Goal: Submit feedback/report problem

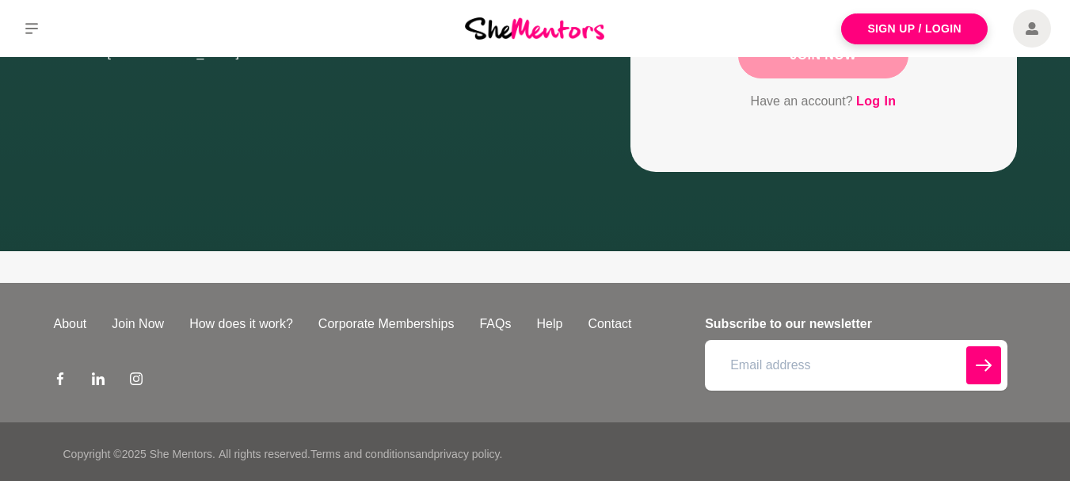
scroll to position [492, 0]
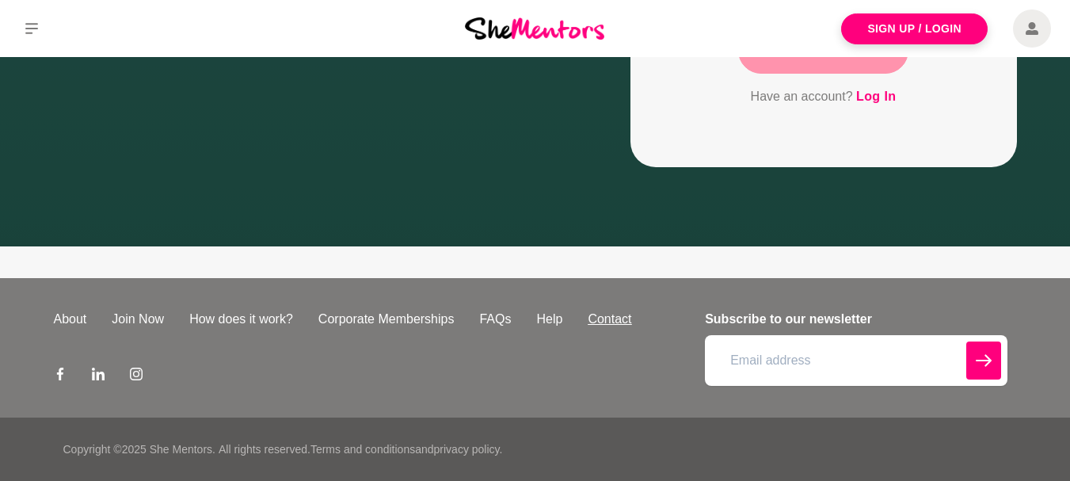
click at [609, 322] on link "Contact" at bounding box center [609, 319] width 69 height 19
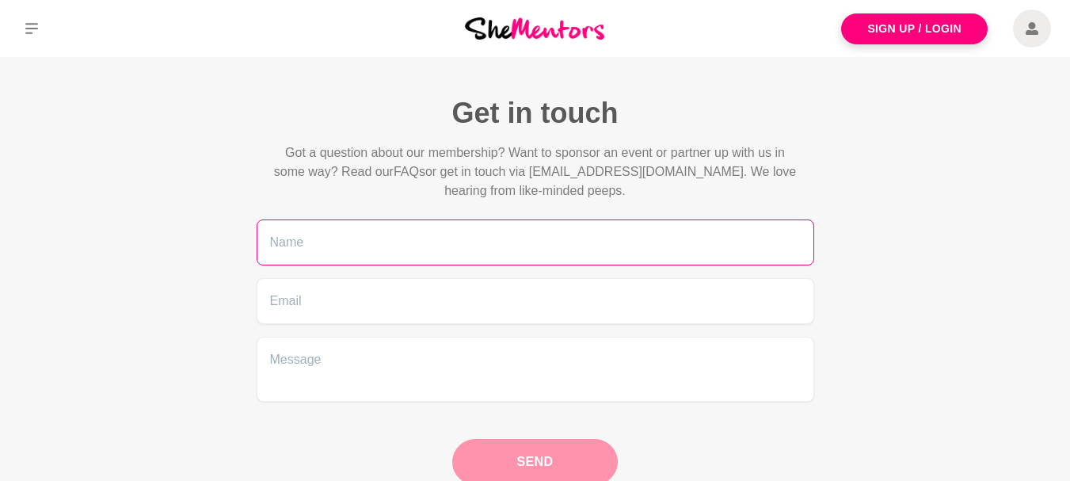
click at [301, 244] on input "text" at bounding box center [536, 242] width 558 height 46
paste input "[PERSON_NAME]"
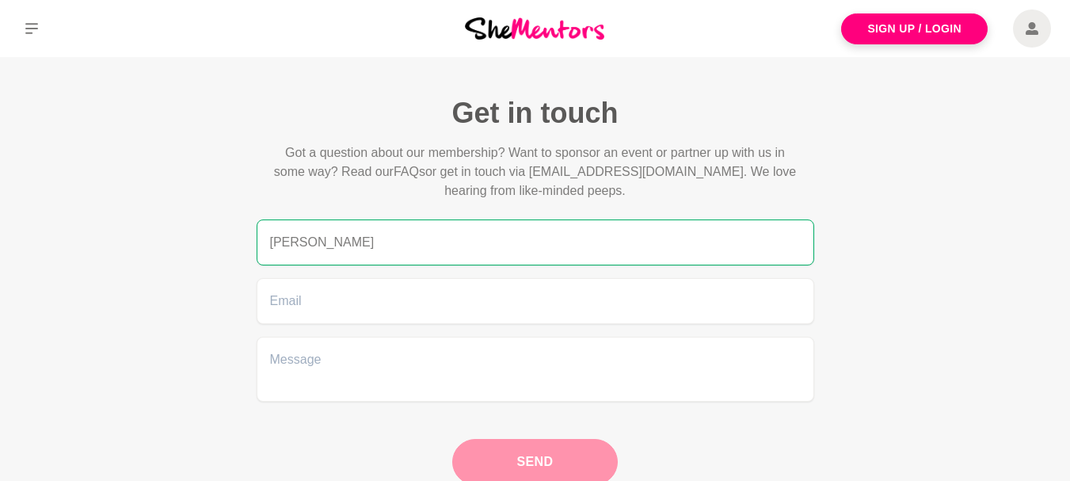
type input "[PERSON_NAME]"
click at [345, 305] on input "email" at bounding box center [536, 301] width 558 height 46
paste input "[PERSON_NAME][EMAIL_ADDRESS][DOMAIN_NAME]"
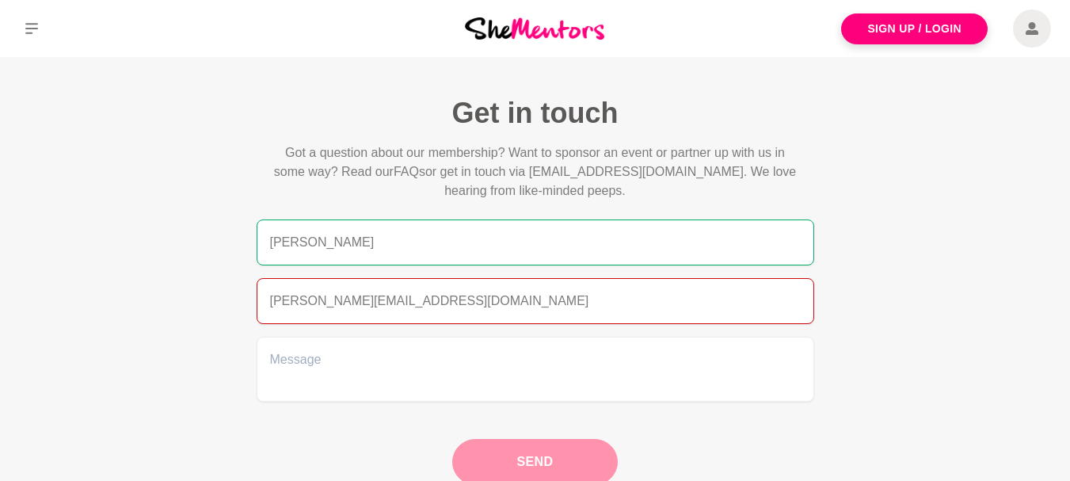
type input "[PERSON_NAME][EMAIL_ADDRESS][DOMAIN_NAME]"
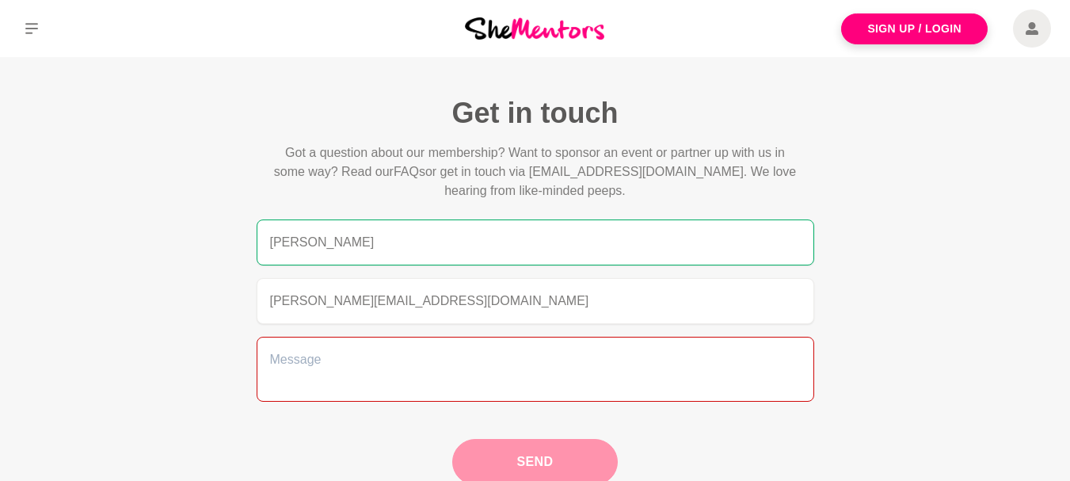
click at [309, 359] on textarea at bounding box center [536, 369] width 558 height 65
paste textarea "Lor ips dolorsi am consect adipisc elitseddoe te i utlabor et dolore magnaaliqu…"
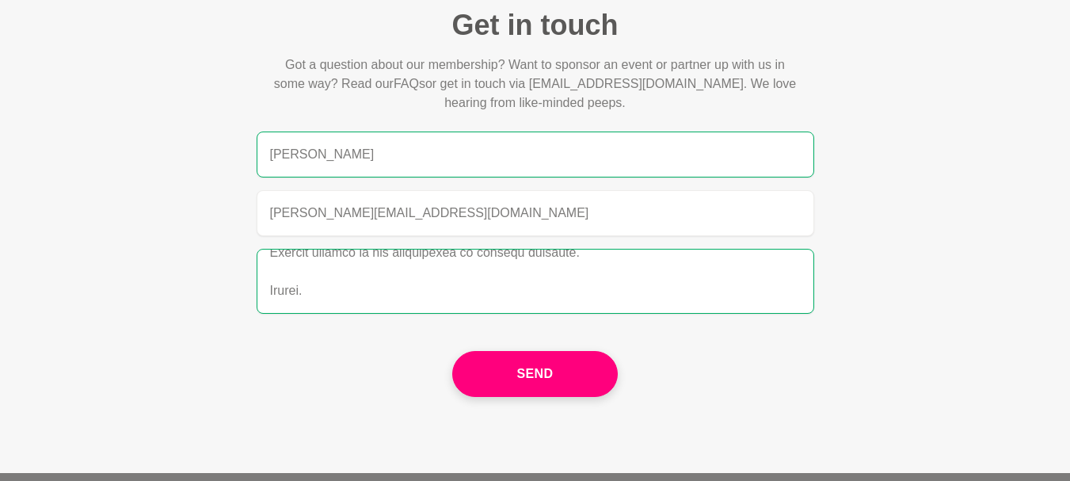
scroll to position [238, 0]
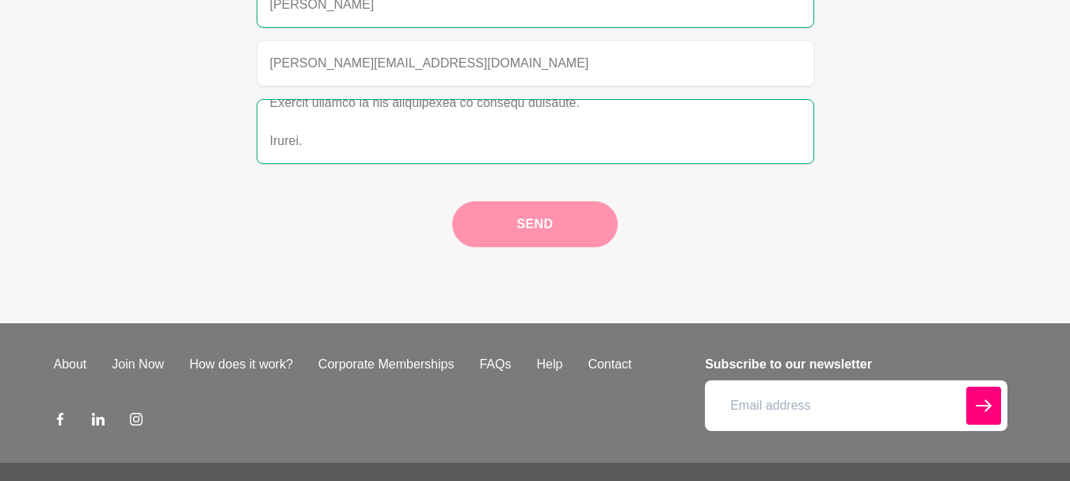
type textarea "Lor ips dolorsi am consect adipisc elitseddoe te i utlabor et dolore magnaaliqu…"
click at [550, 219] on button "Send" at bounding box center [534, 224] width 165 height 46
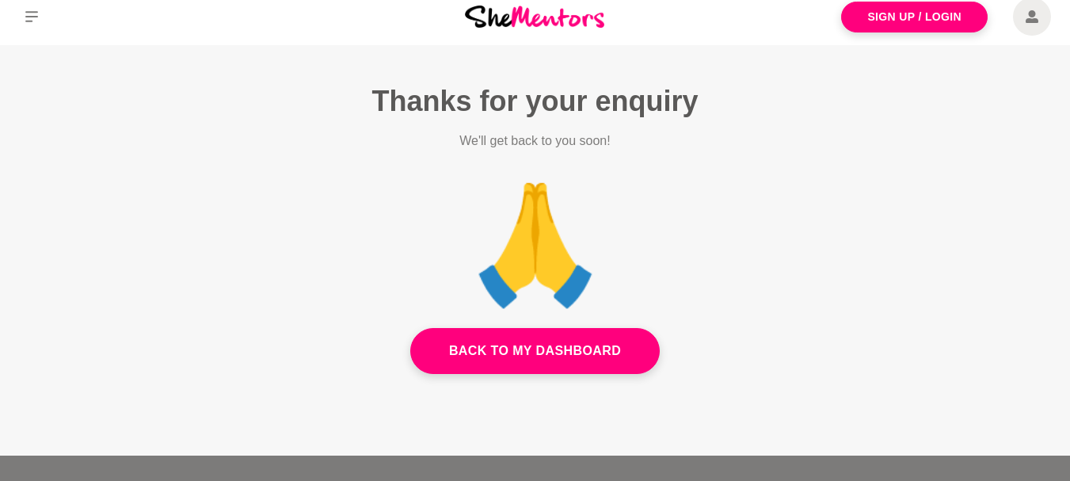
scroll to position [0, 0]
